Goal: Information Seeking & Learning: Learn about a topic

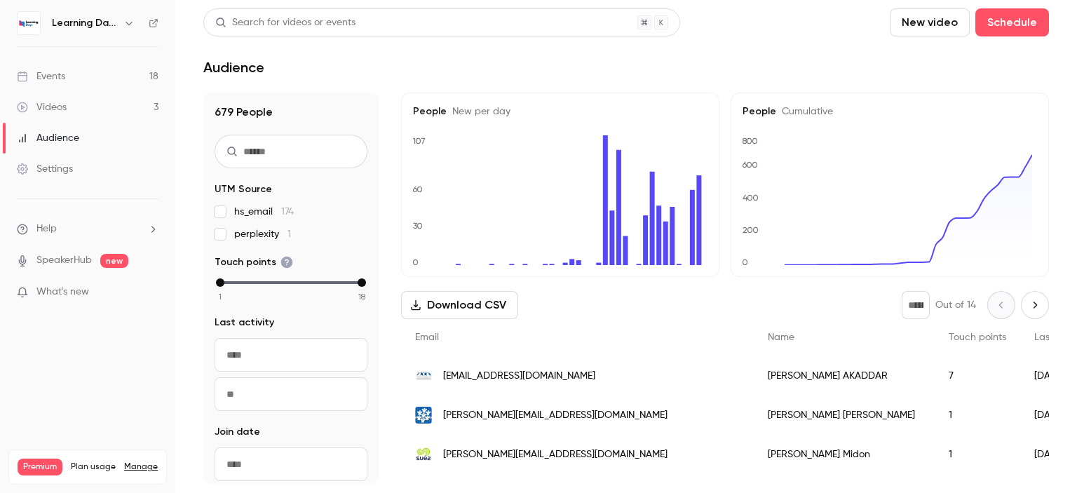
click at [59, 144] on div "Audience" at bounding box center [48, 138] width 62 height 14
click at [62, 108] on div "Videos" at bounding box center [42, 107] width 50 height 14
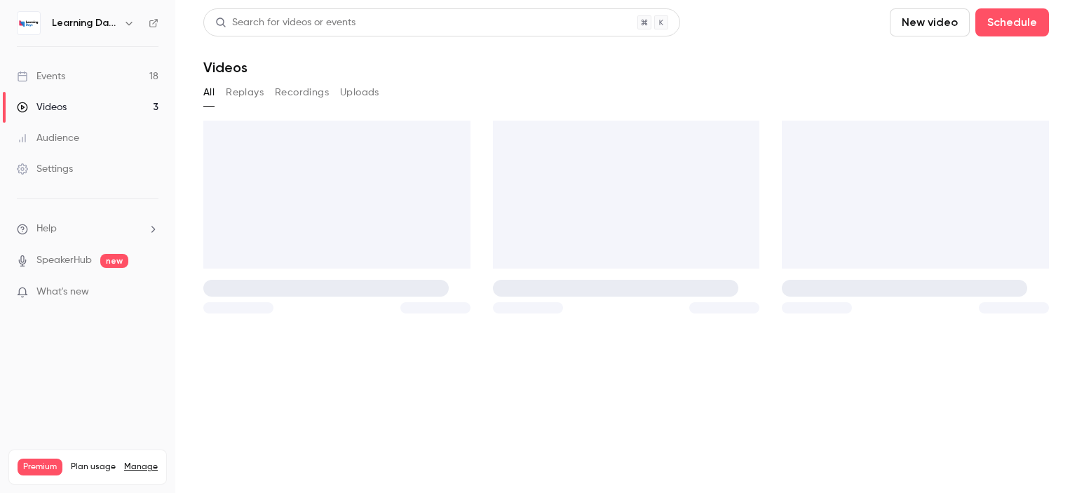
click at [68, 135] on div "Audience" at bounding box center [48, 138] width 62 height 14
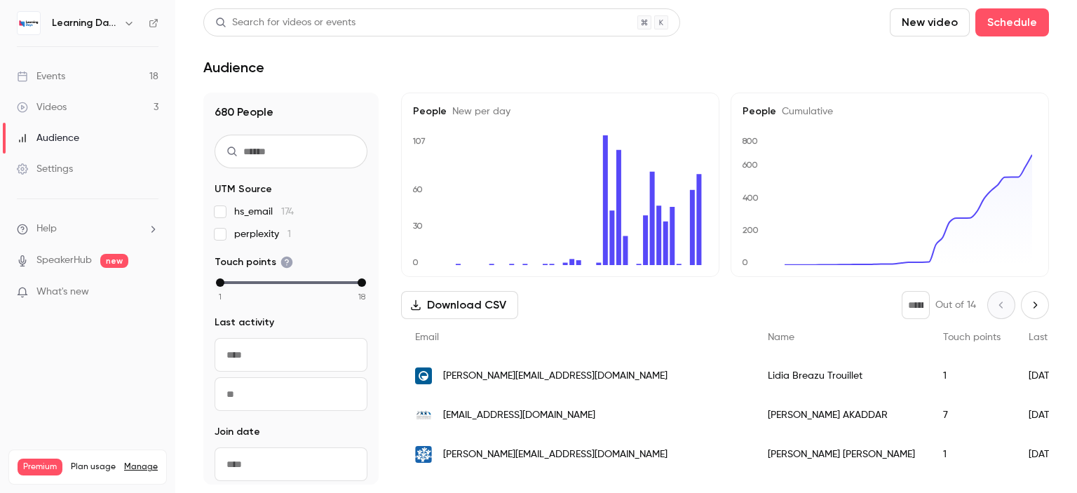
click at [567, 379] on span "[PERSON_NAME][EMAIL_ADDRESS][DOMAIN_NAME]" at bounding box center [555, 376] width 224 height 15
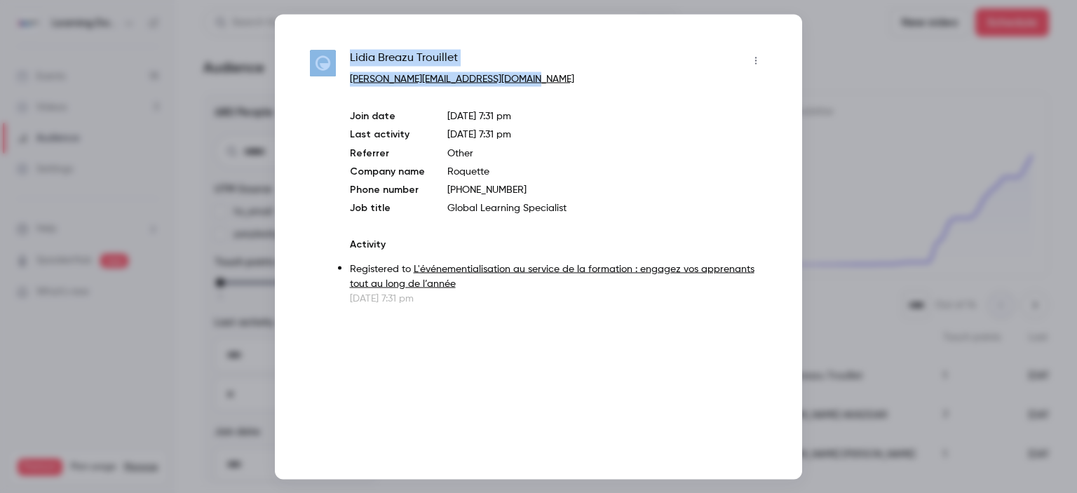
drag, startPoint x: 522, startPoint y: 83, endPoint x: 340, endPoint y: 81, distance: 182.3
click at [340, 81] on div "[PERSON_NAME] Trouillet [PERSON_NAME][EMAIL_ADDRESS][DOMAIN_NAME] Join date [DA…" at bounding box center [538, 177] width 457 height 256
copy div "[PERSON_NAME] Trouillet [PERSON_NAME][EMAIL_ADDRESS][DOMAIN_NAME]"
click at [590, 58] on div "[PERSON_NAME] Trouillet" at bounding box center [558, 60] width 417 height 22
drag, startPoint x: 544, startPoint y: 84, endPoint x: 349, endPoint y: 82, distance: 194.9
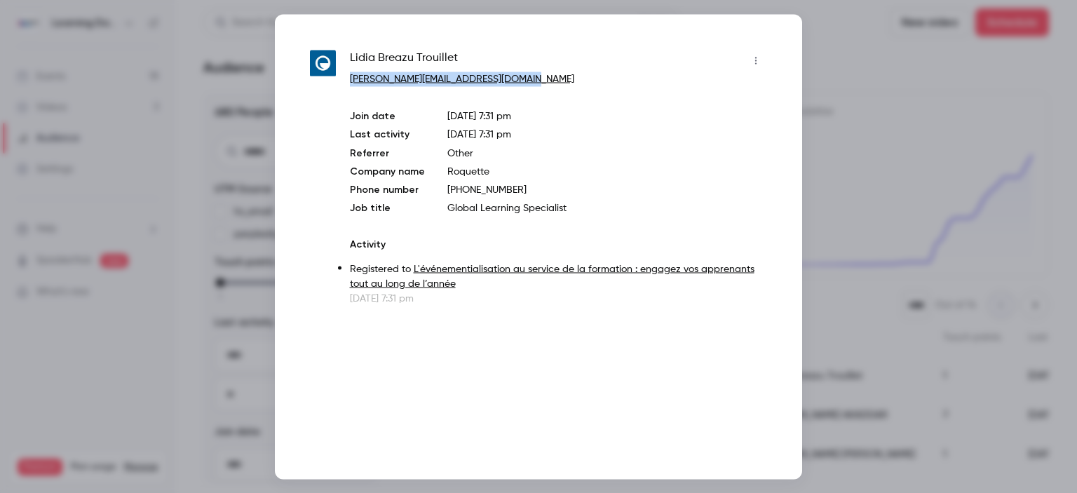
click at [350, 82] on p "[PERSON_NAME][EMAIL_ADDRESS][DOMAIN_NAME]" at bounding box center [558, 79] width 417 height 15
copy link "[PERSON_NAME][EMAIL_ADDRESS][DOMAIN_NAME]"
click at [933, 123] on div at bounding box center [538, 246] width 1077 height 493
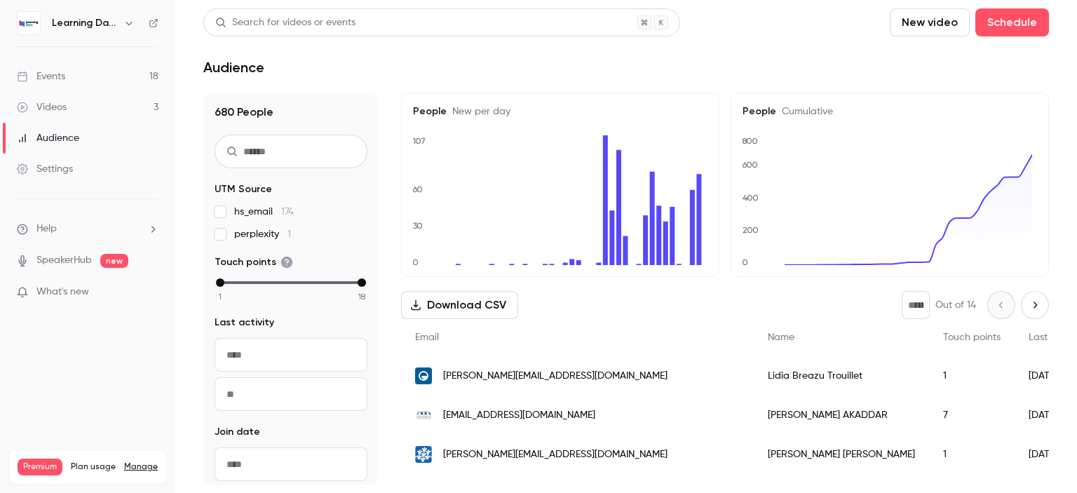
click at [77, 104] on link "Videos 3" at bounding box center [87, 107] width 175 height 31
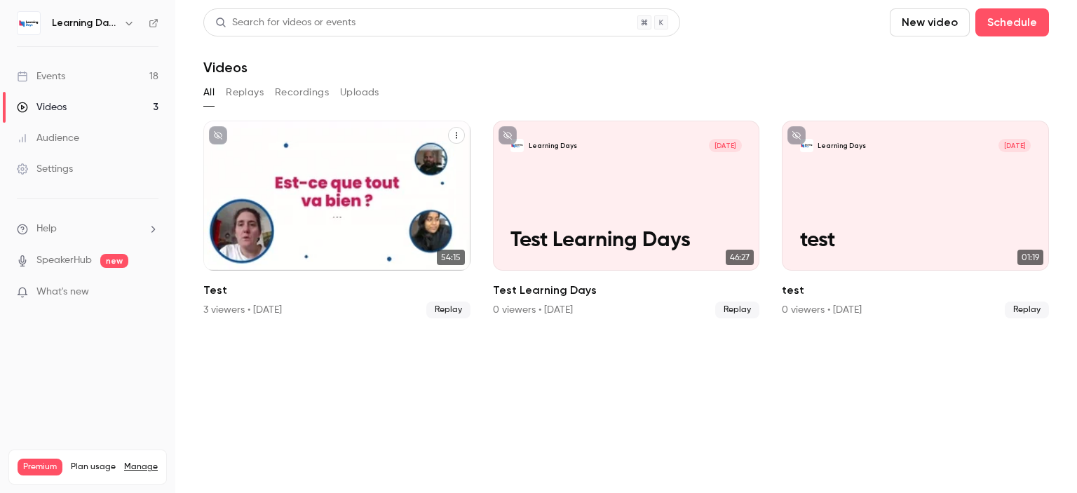
click at [456, 137] on icon "Test" at bounding box center [456, 136] width 1 height 6
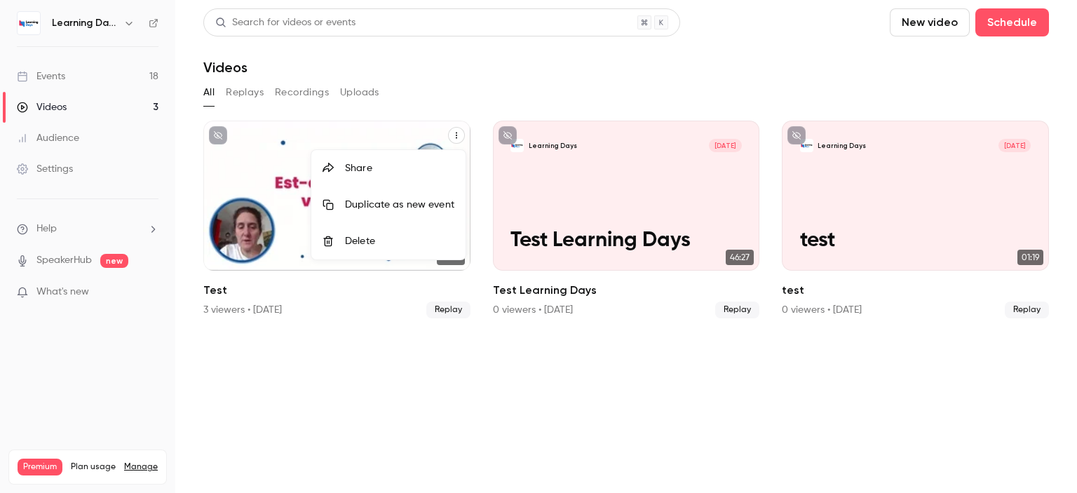
click at [367, 240] on div "Delete" at bounding box center [399, 241] width 109 height 14
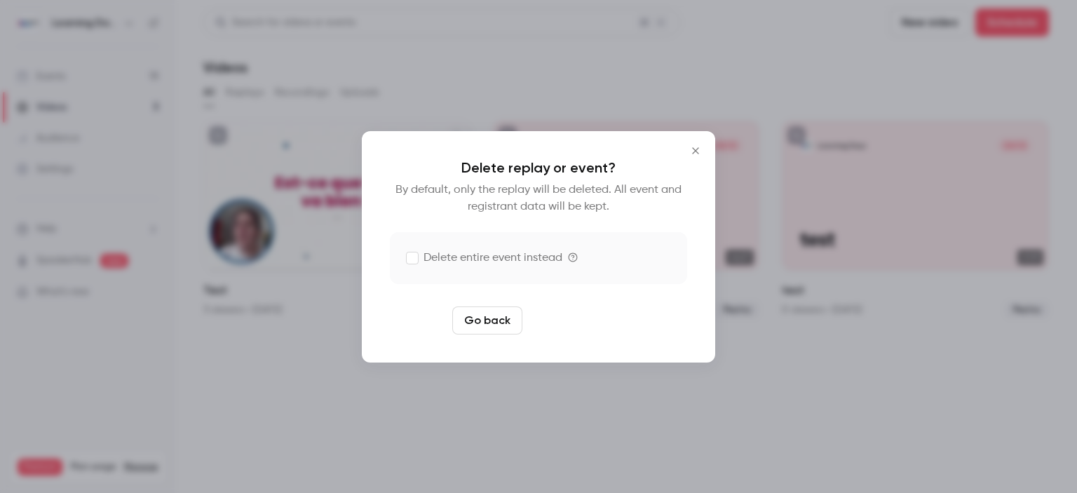
click at [581, 328] on button "Delete replay" at bounding box center [576, 320] width 97 height 28
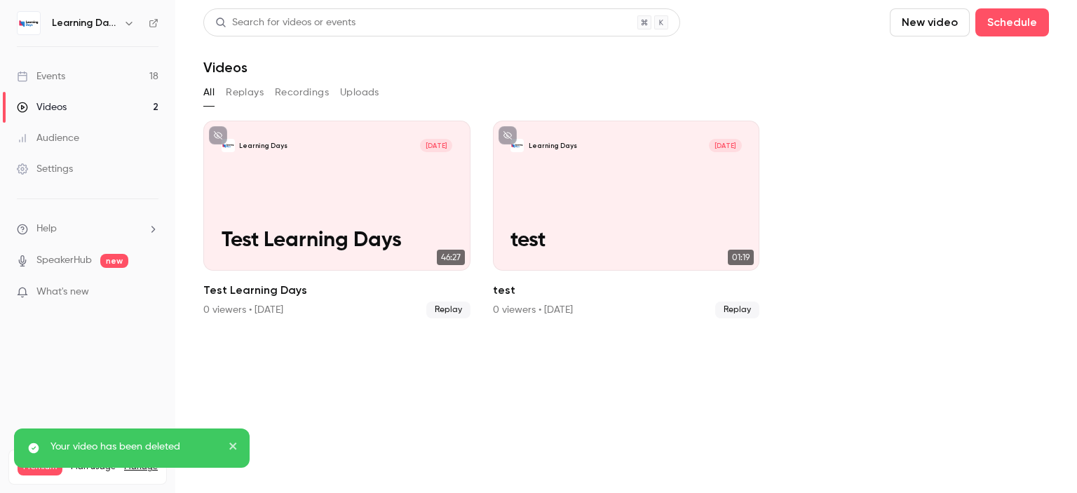
click at [581, 328] on div "Learning Days [DATE] Test Learning Days 46:27 Test Learning Days 0 viewers • [D…" at bounding box center [626, 228] width 846 height 215
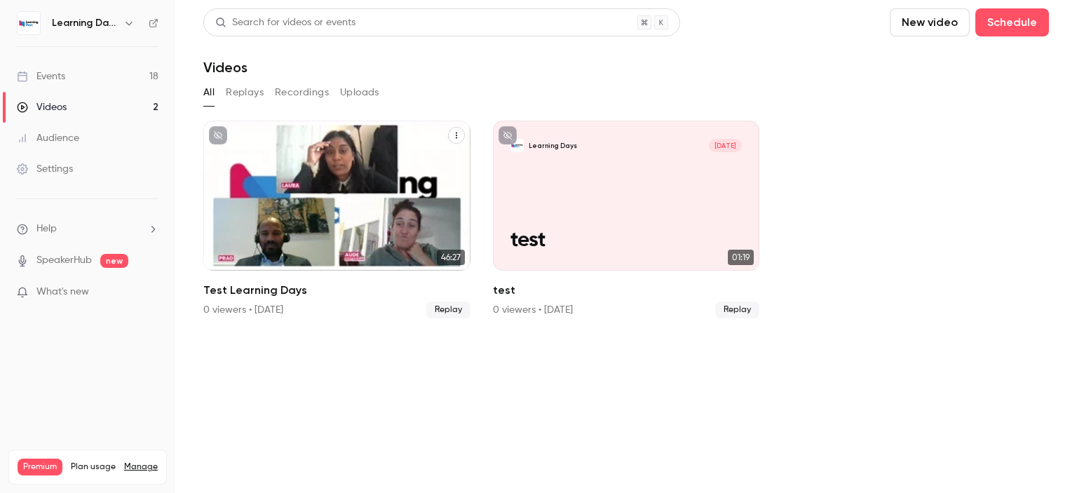
click at [456, 140] on button "Test Learning Days" at bounding box center [456, 135] width 17 height 17
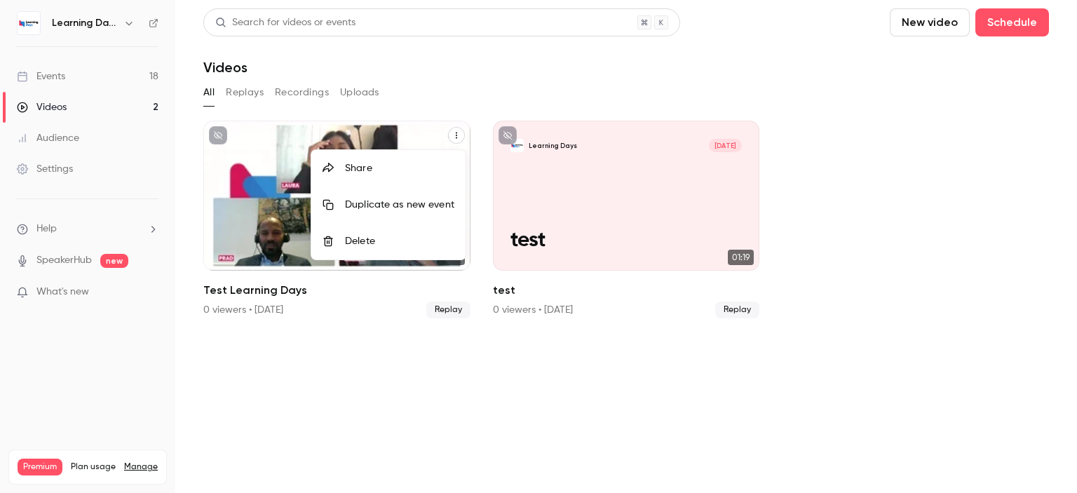
click at [510, 65] on div at bounding box center [538, 246] width 1077 height 493
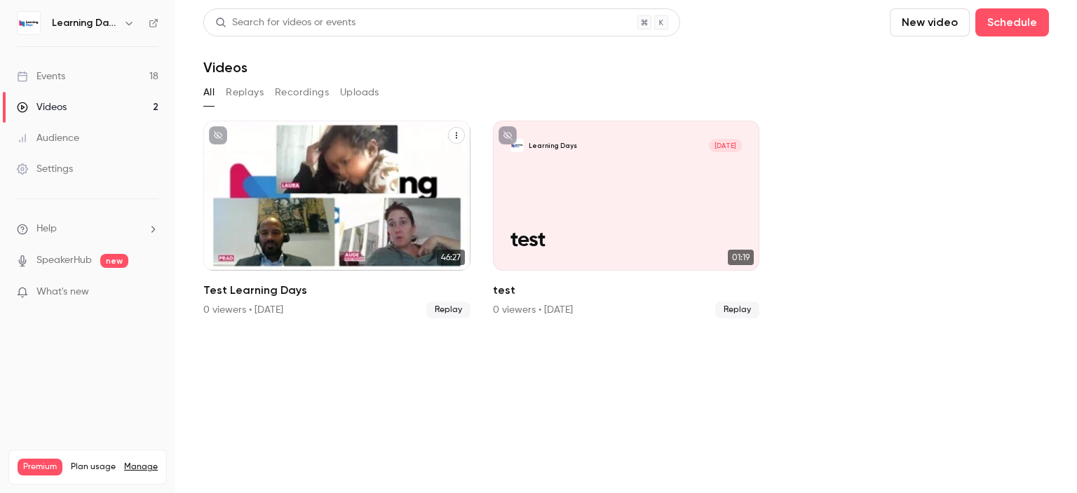
click at [131, 71] on link "Events 18" at bounding box center [87, 76] width 175 height 31
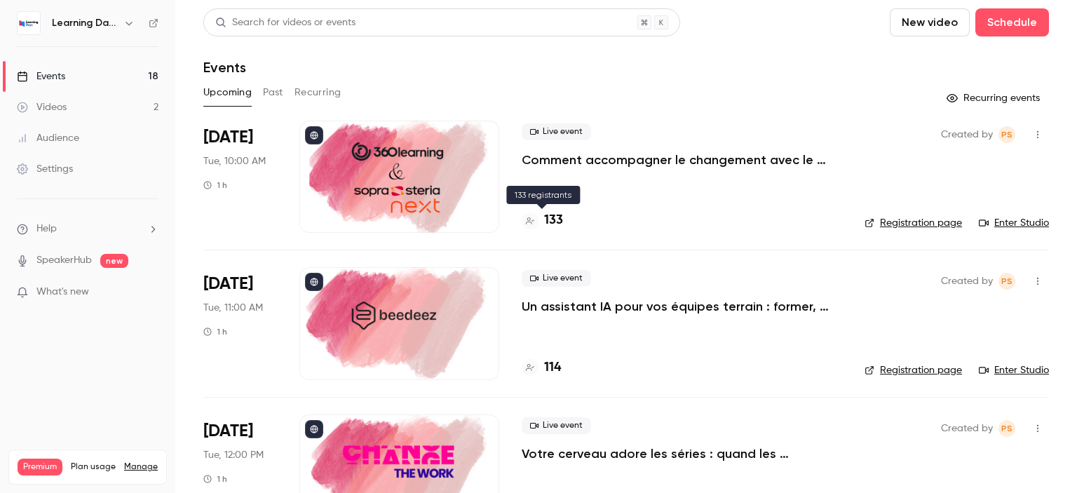
click at [549, 222] on h4 "133" at bounding box center [553, 220] width 19 height 19
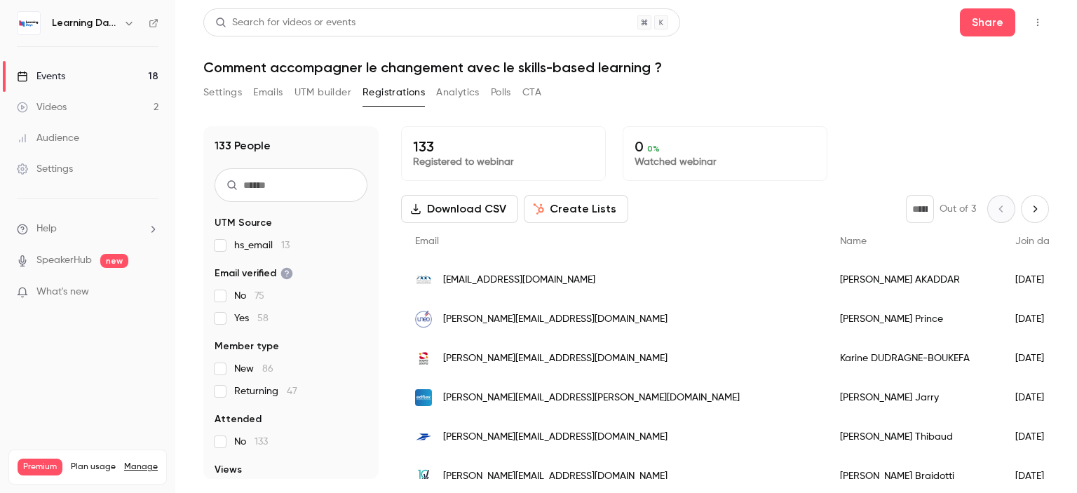
click at [72, 81] on link "Events 18" at bounding box center [87, 76] width 175 height 31
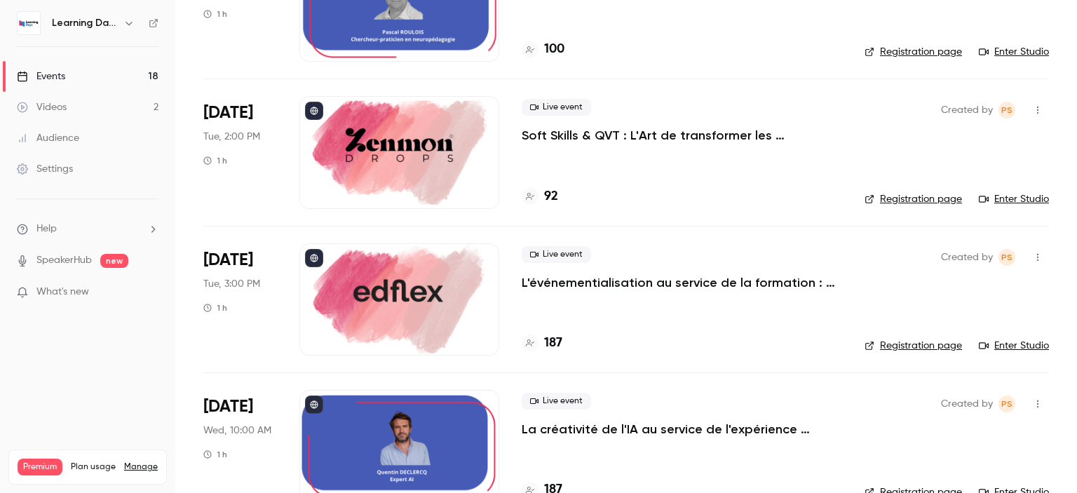
scroll to position [743, 0]
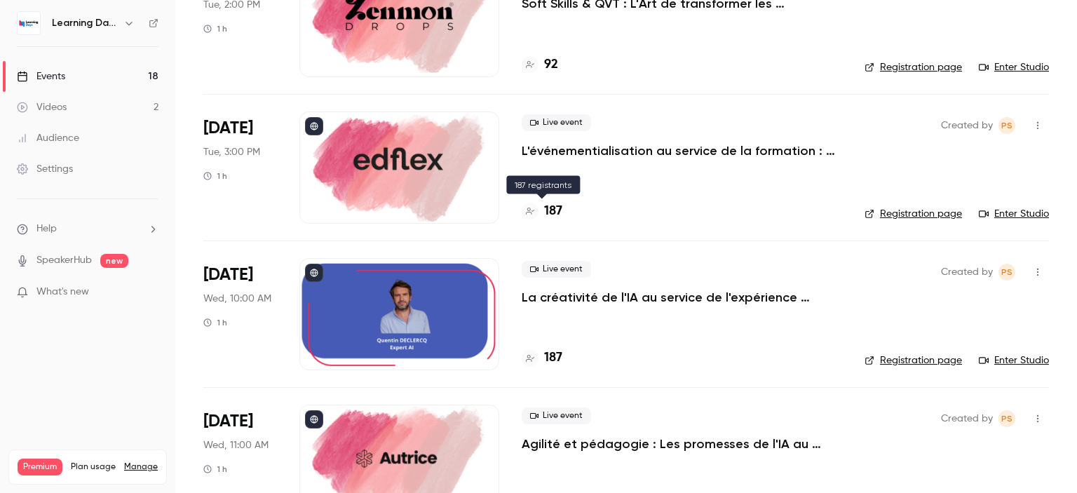
click at [555, 205] on h4 "187" at bounding box center [553, 211] width 18 height 19
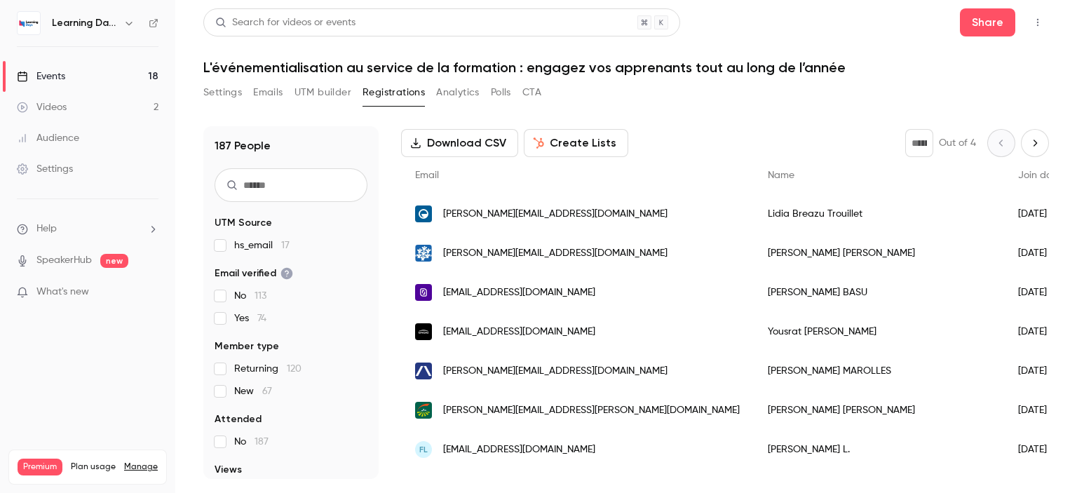
scroll to position [76, 0]
